Goal: Information Seeking & Learning: Compare options

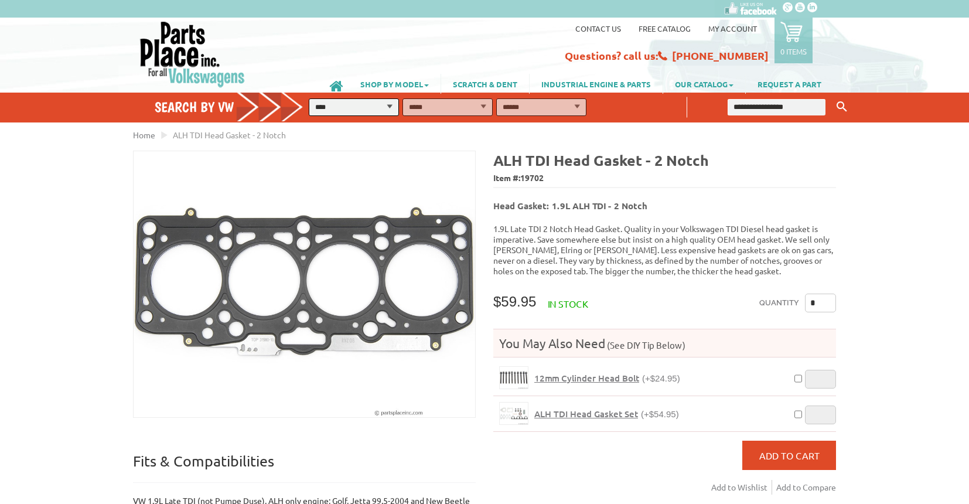
scroll to position [59, 0]
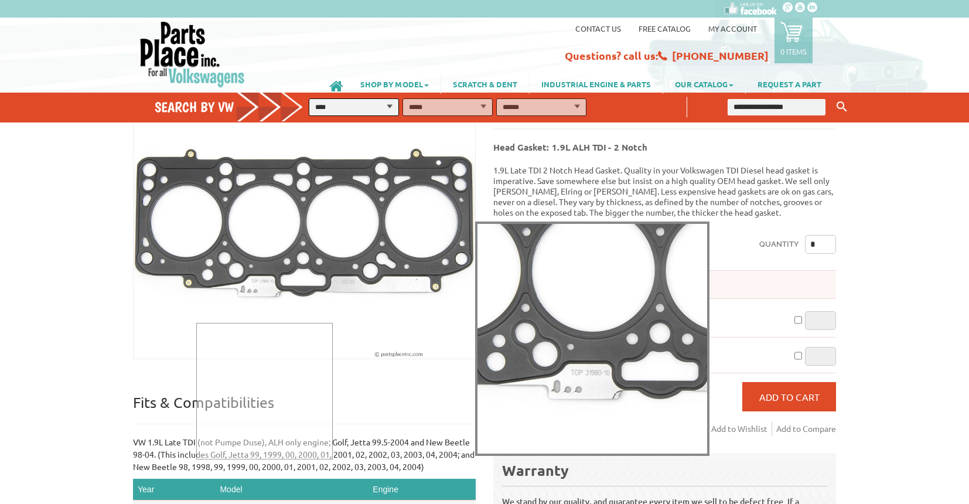
click at [264, 261] on div at bounding box center [305, 354] width 342 height 266
